Goal: Task Accomplishment & Management: Manage account settings

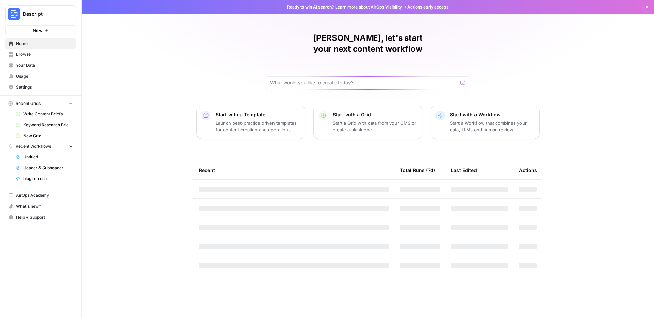
click at [30, 58] on link "Browse" at bounding box center [40, 54] width 70 height 11
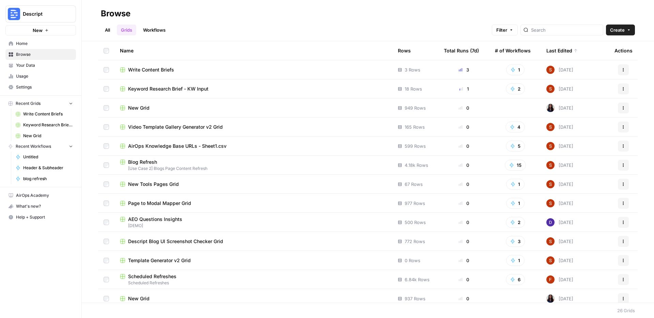
click at [159, 71] on span "Write Content Briefs" at bounding box center [151, 69] width 46 height 7
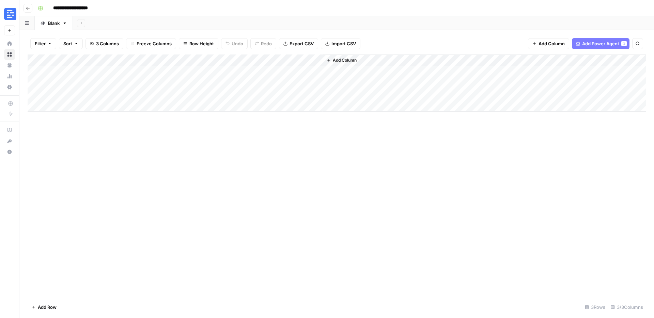
click at [66, 105] on div "Add Column" at bounding box center [337, 82] width 618 height 57
click at [186, 210] on div "Add Column" at bounding box center [337, 174] width 618 height 241
click at [82, 105] on div "Add Column" at bounding box center [337, 88] width 618 height 69
click at [79, 98] on div "Add Column" at bounding box center [337, 88] width 618 height 69
click at [213, 95] on div "Add Column" at bounding box center [337, 88] width 618 height 69
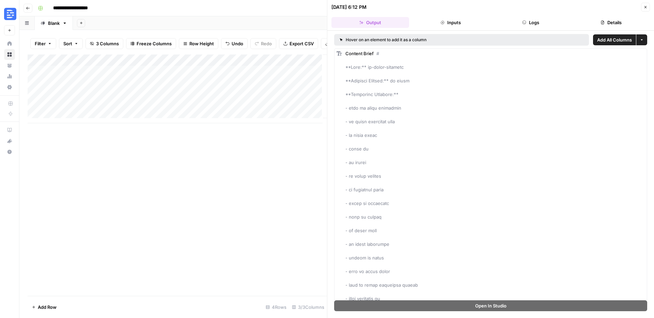
click at [79, 97] on div "Add Column" at bounding box center [177, 88] width 299 height 69
click at [86, 106] on div "Add Column" at bounding box center [177, 88] width 299 height 69
click at [86, 109] on div "Add Column" at bounding box center [177, 88] width 299 height 69
click at [86, 109] on textarea at bounding box center [92, 112] width 109 height 10
type textarea "**********"
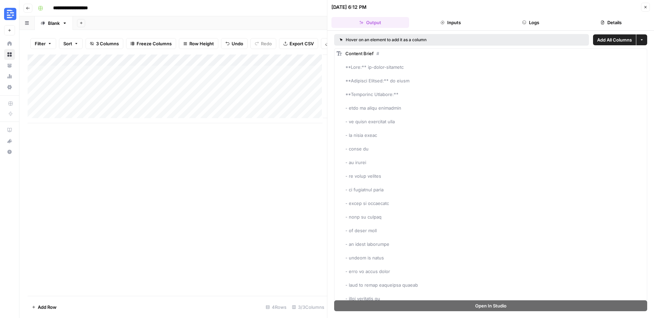
click at [171, 110] on div "Add Column" at bounding box center [177, 88] width 299 height 69
click at [276, 99] on div "Add Column" at bounding box center [177, 88] width 299 height 69
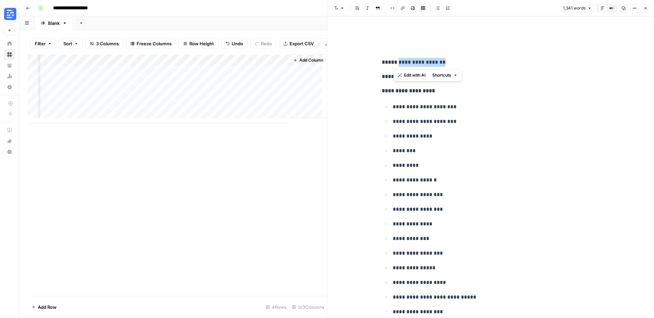
drag, startPoint x: 393, startPoint y: 63, endPoint x: 457, endPoint y: 64, distance: 63.3
click at [457, 64] on p "**********" at bounding box center [491, 62] width 218 height 9
click at [523, 119] on p "**********" at bounding box center [496, 121] width 207 height 9
drag, startPoint x: 430, startPoint y: 77, endPoint x: 459, endPoint y: 79, distance: 29.4
click at [459, 79] on p "**********" at bounding box center [491, 76] width 218 height 9
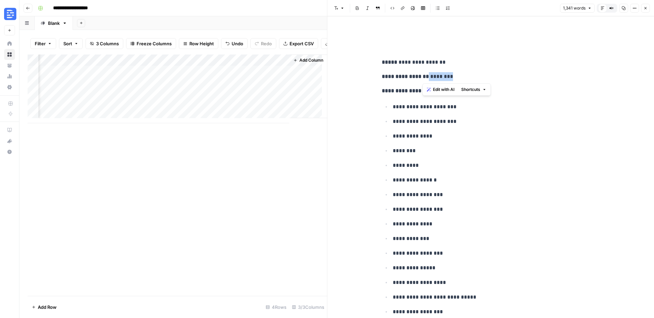
drag, startPoint x: 457, startPoint y: 79, endPoint x: 428, endPoint y: 76, distance: 29.0
click at [428, 76] on p "**********" at bounding box center [491, 76] width 218 height 9
click at [469, 141] on ul "**********" at bounding box center [491, 267] width 218 height 331
drag, startPoint x: 395, startPoint y: 105, endPoint x: 452, endPoint y: 144, distance: 69.3
click at [447, 140] on ul "**********" at bounding box center [491, 267] width 218 height 331
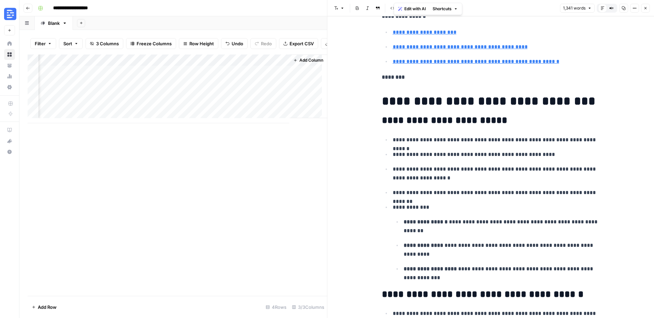
scroll to position [1170, 0]
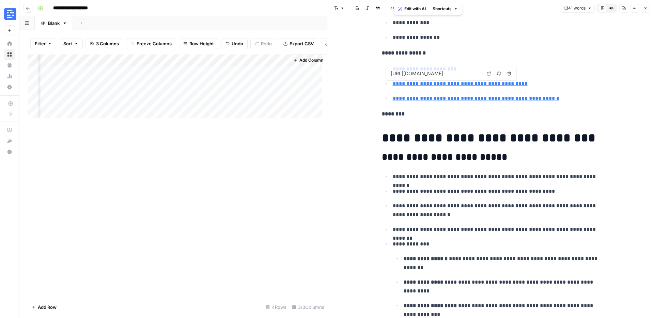
type input "https://www.canva.com/features/ai-video-generator/"
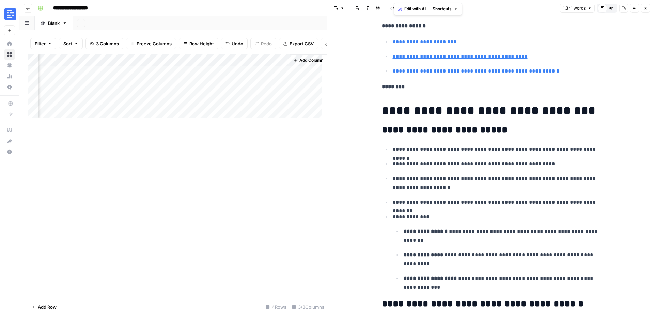
scroll to position [1206, 0]
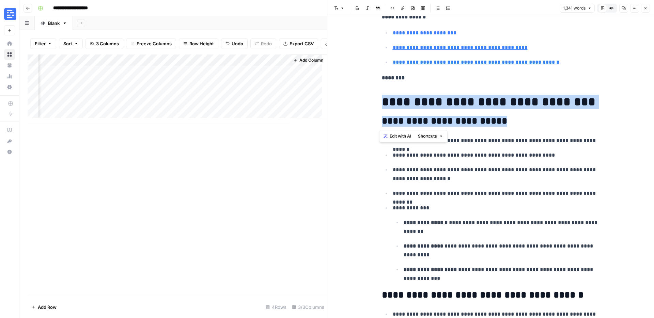
drag, startPoint x: 400, startPoint y: 105, endPoint x: 489, endPoint y: 123, distance: 90.8
click at [509, 123] on h2 "**********" at bounding box center [491, 121] width 218 height 11
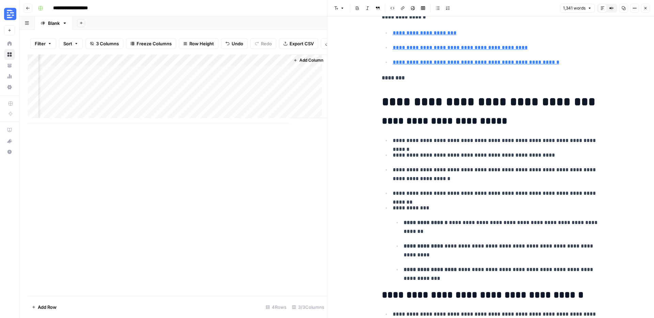
scroll to position [1246, 0]
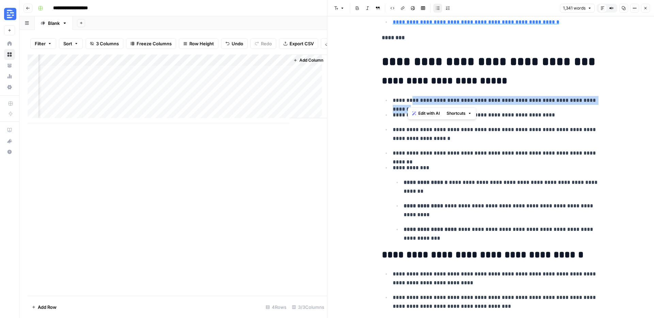
drag, startPoint x: 407, startPoint y: 100, endPoint x: 486, endPoint y: 106, distance: 78.5
click at [486, 106] on ul "**********" at bounding box center [491, 169] width 218 height 147
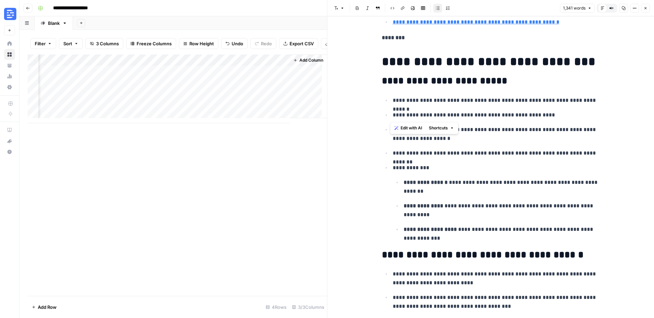
click at [526, 194] on p "**********" at bounding box center [501, 187] width 196 height 18
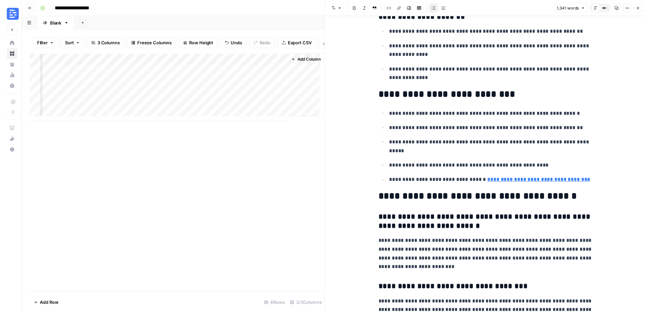
scroll to position [2988, 0]
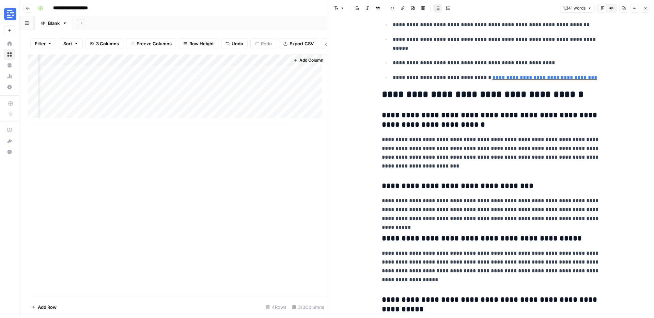
click at [644, 7] on icon "button" at bounding box center [645, 8] width 4 height 4
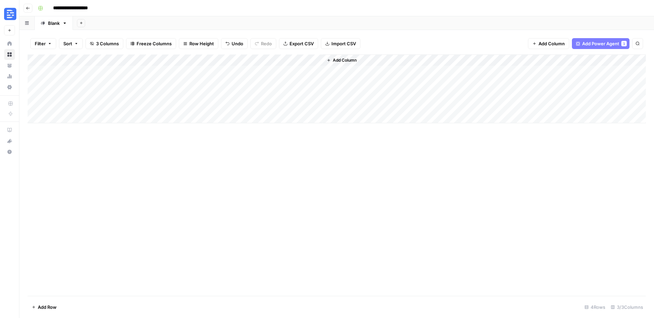
click at [33, 9] on header "**********" at bounding box center [336, 8] width 634 height 16
click at [32, 9] on header "**********" at bounding box center [336, 8] width 634 height 16
click at [31, 10] on button "Go back" at bounding box center [27, 8] width 9 height 9
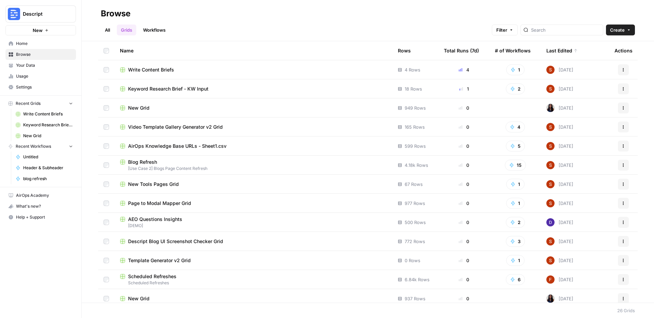
click at [46, 17] on span "Descript" at bounding box center [43, 14] width 41 height 7
click at [12, 14] on img "Workspace: Descript" at bounding box center [14, 14] width 12 height 12
click at [27, 50] on span "Descript" at bounding box center [63, 51] width 84 height 7
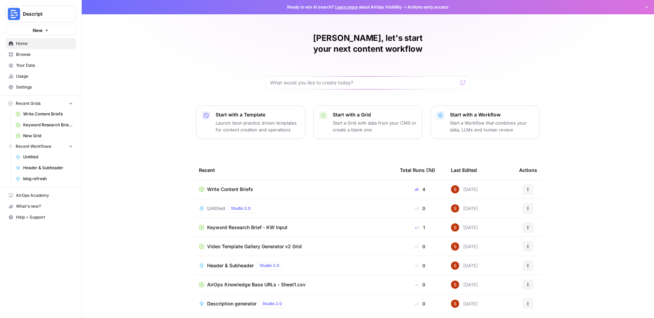
click at [39, 84] on span "Settings" at bounding box center [44, 87] width 57 height 6
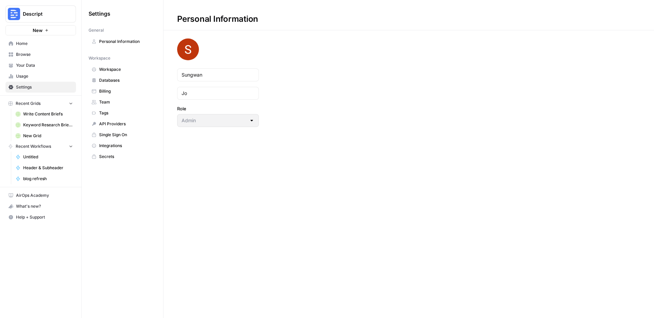
click at [124, 137] on span "Single Sign On" at bounding box center [126, 135] width 54 height 6
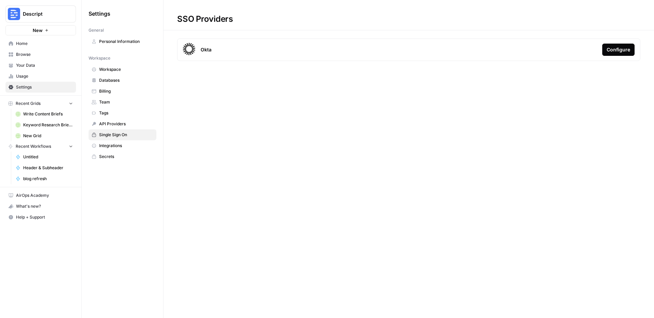
click at [120, 100] on span "Team" at bounding box center [126, 102] width 54 height 6
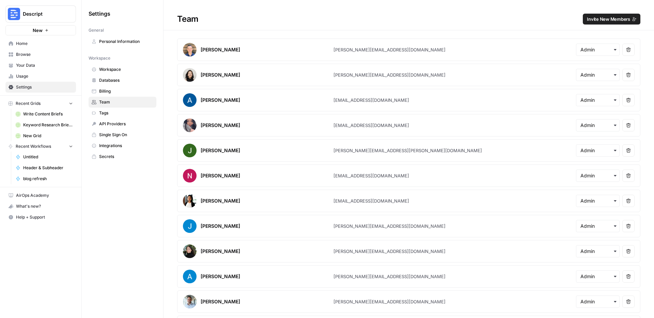
click at [603, 18] on span "Invite New Members" at bounding box center [608, 19] width 43 height 7
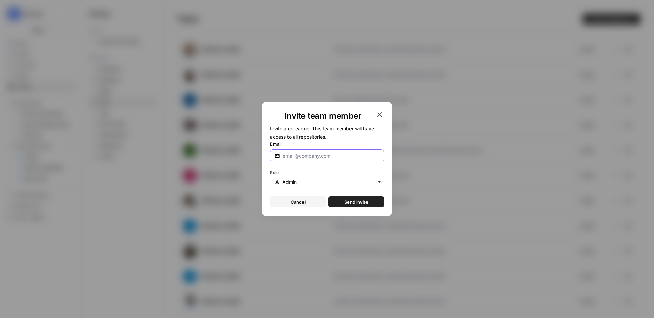
click at [346, 153] on input "Email" at bounding box center [331, 156] width 97 height 7
click at [343, 156] on input "Email" at bounding box center [331, 156] width 97 height 7
paste input "[PERSON_NAME][EMAIL_ADDRESS][DOMAIN_NAME]"
type input "[PERSON_NAME][EMAIL_ADDRESS][DOMAIN_NAME]"
click at [327, 187] on div "button" at bounding box center [327, 182] width 114 height 12
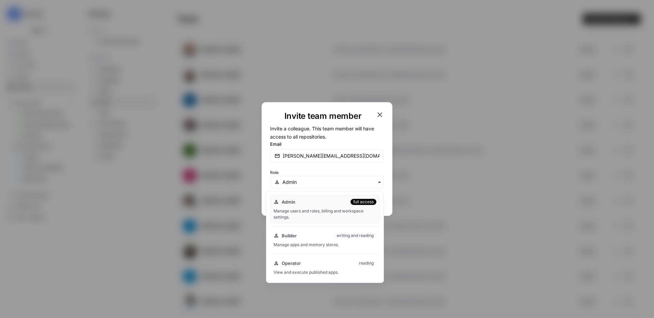
click at [327, 186] on div "button" at bounding box center [327, 182] width 114 height 12
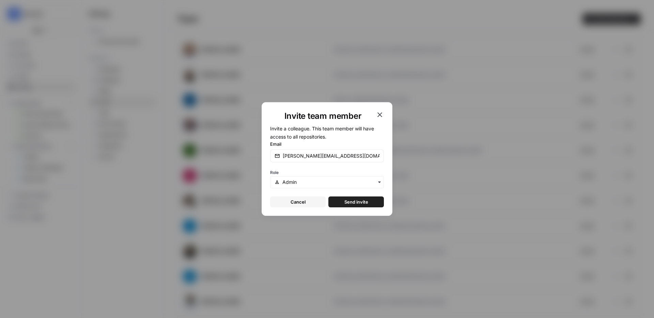
click at [350, 204] on span "Send invite" at bounding box center [356, 202] width 24 height 7
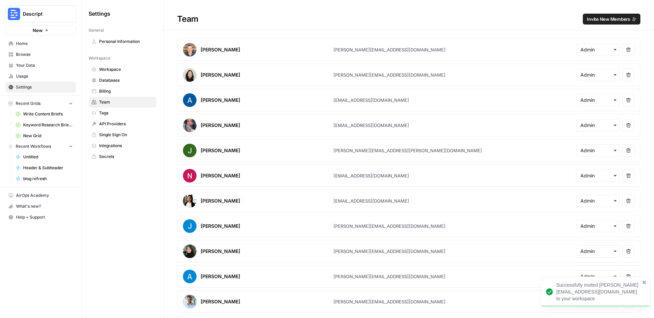
scroll to position [376, 0]
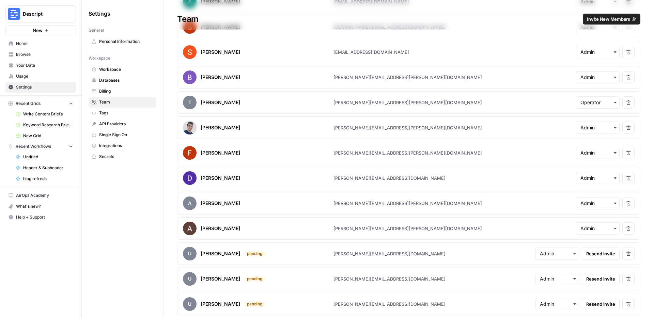
click at [29, 65] on span "Your Data" at bounding box center [44, 65] width 57 height 6
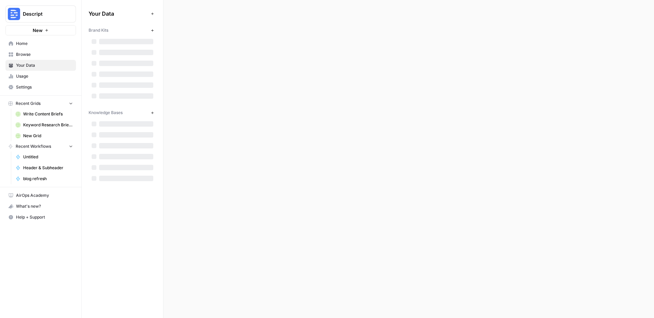
click at [28, 73] on span "Usage" at bounding box center [44, 76] width 57 height 6
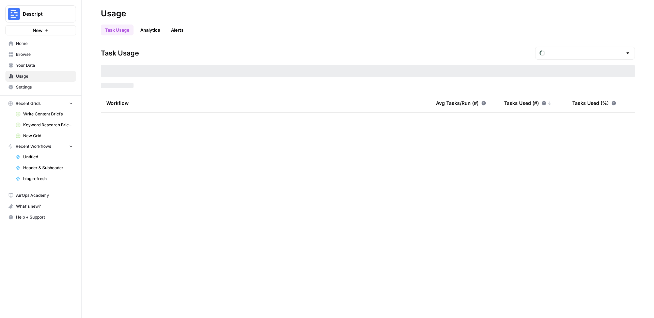
type input "August Tasks"
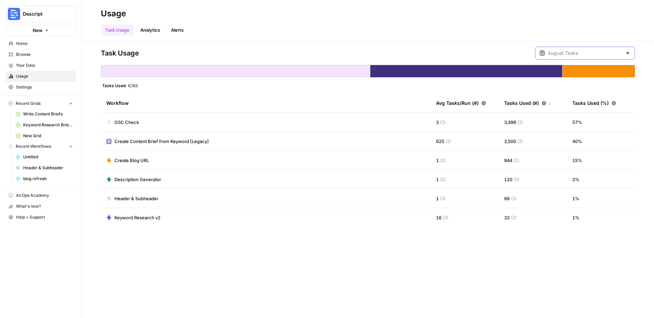
click at [602, 52] on input "text" at bounding box center [585, 53] width 75 height 7
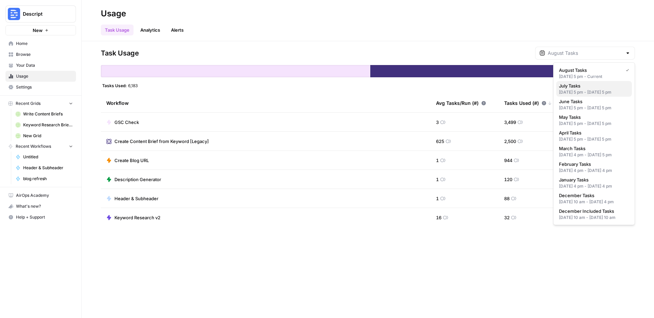
click at [600, 86] on span "July Tasks" at bounding box center [592, 85] width 67 height 7
type input "July Tasks"
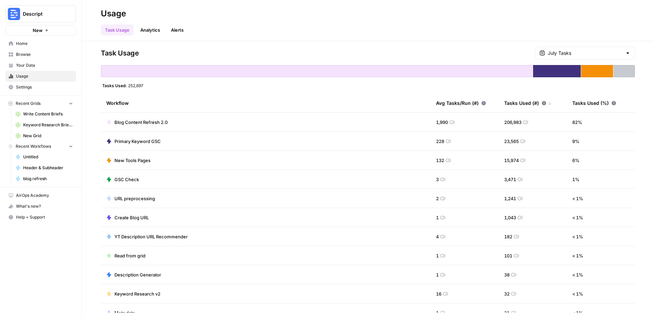
drag, startPoint x: 146, startPoint y: 90, endPoint x: 128, endPoint y: 85, distance: 18.5
click at [128, 85] on div "Task Usage July Tasks Tasks Used: 252,697 Workflow Avg Tasks/Run (#) Tasks Used…" at bounding box center [368, 180] width 534 height 266
drag, startPoint x: 176, startPoint y: 124, endPoint x: 129, endPoint y: 123, distance: 47.0
click at [129, 123] on td "Blog Content Refresh 2.0" at bounding box center [266, 122] width 330 height 19
drag, startPoint x: 168, startPoint y: 142, endPoint x: 124, endPoint y: 140, distance: 44.0
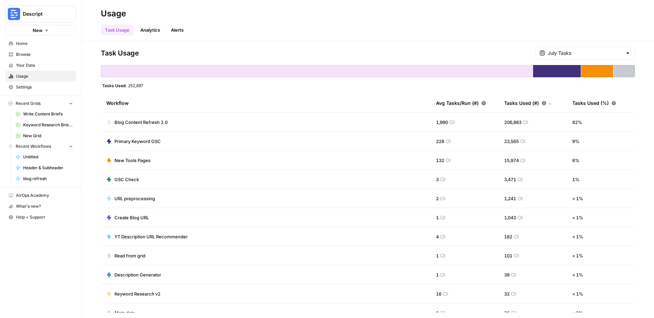
click at [124, 140] on td "Primary Keyword GSC" at bounding box center [266, 141] width 330 height 19
drag, startPoint x: 176, startPoint y: 161, endPoint x: 114, endPoint y: 159, distance: 62.3
click at [114, 159] on td "New Tools Pages" at bounding box center [266, 160] width 330 height 19
click at [399, 36] on header "Usage Task Usage Analytics Alerts" at bounding box center [368, 20] width 572 height 41
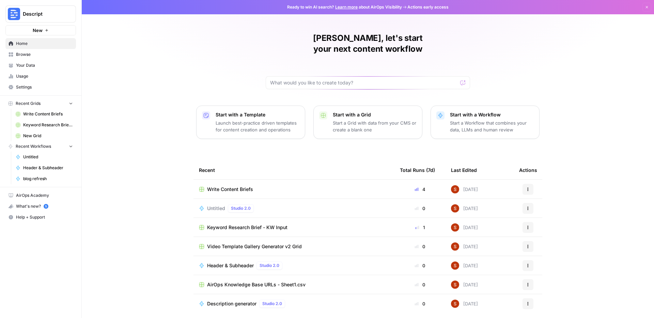
click at [47, 90] on link "Settings" at bounding box center [40, 87] width 70 height 11
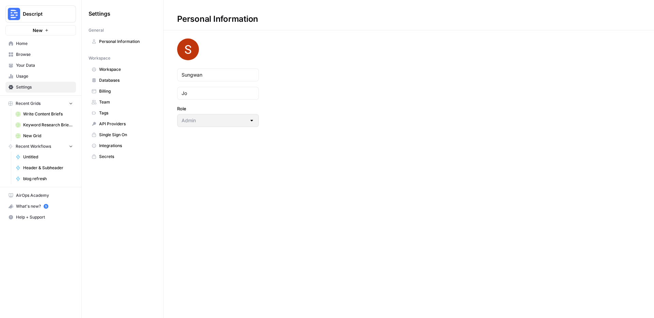
click at [121, 102] on span "Team" at bounding box center [126, 102] width 54 height 6
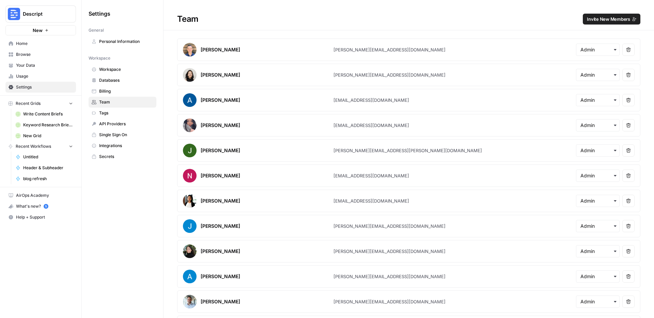
click at [587, 22] on span "Invite New Members" at bounding box center [608, 19] width 43 height 7
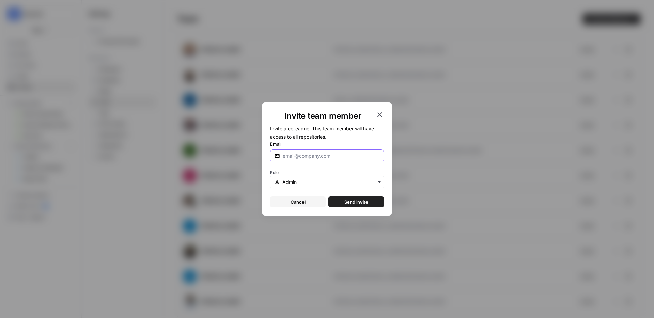
click at [323, 155] on input "Email" at bounding box center [331, 156] width 97 height 7
paste input "[PERSON_NAME][EMAIL_ADDRESS][DOMAIN_NAME]"
type input "[PERSON_NAME][EMAIL_ADDRESS][DOMAIN_NAME]"
click at [362, 201] on span "Send invite" at bounding box center [356, 202] width 24 height 7
